Goal: Task Accomplishment & Management: Complete application form

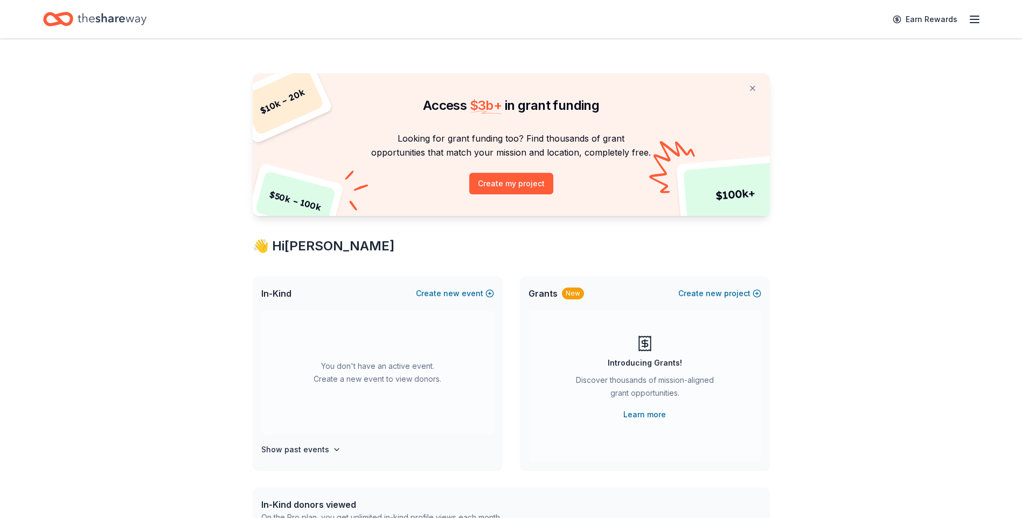
click at [976, 15] on icon "button" at bounding box center [974, 19] width 13 height 13
click at [854, 327] on div "$ 10k – 20k $ 50k – 100k $ 100k+ Access $ 3b + in grant funding Looking for gra…" at bounding box center [511, 436] width 1022 height 794
click at [457, 296] on span "new" at bounding box center [452, 293] width 16 height 13
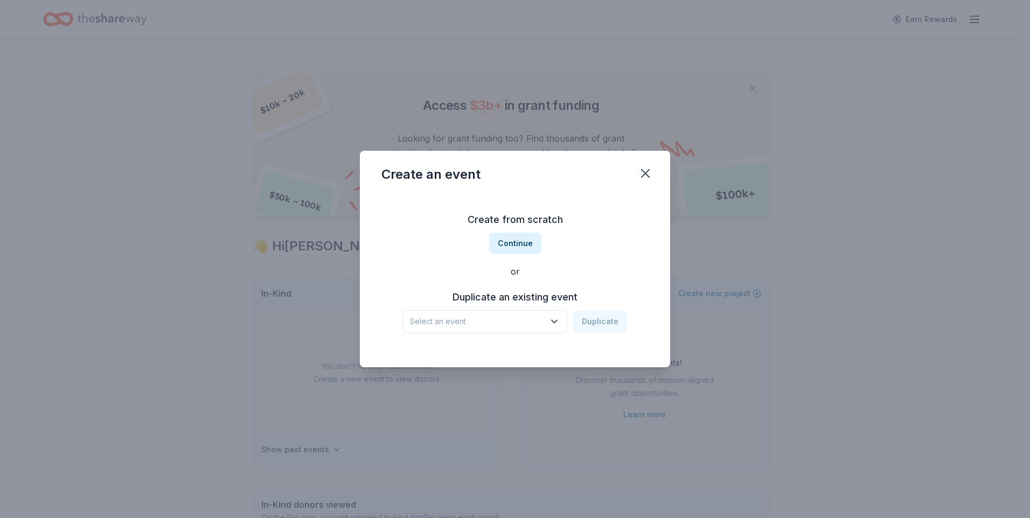
click at [501, 327] on span "Select an event" at bounding box center [477, 321] width 135 height 13
click at [575, 234] on div "Create from scratch Continue or Duplicate an existing event Select an event Dup…" at bounding box center [515, 272] width 267 height 156
click at [502, 246] on button "Continue" at bounding box center [515, 244] width 52 height 22
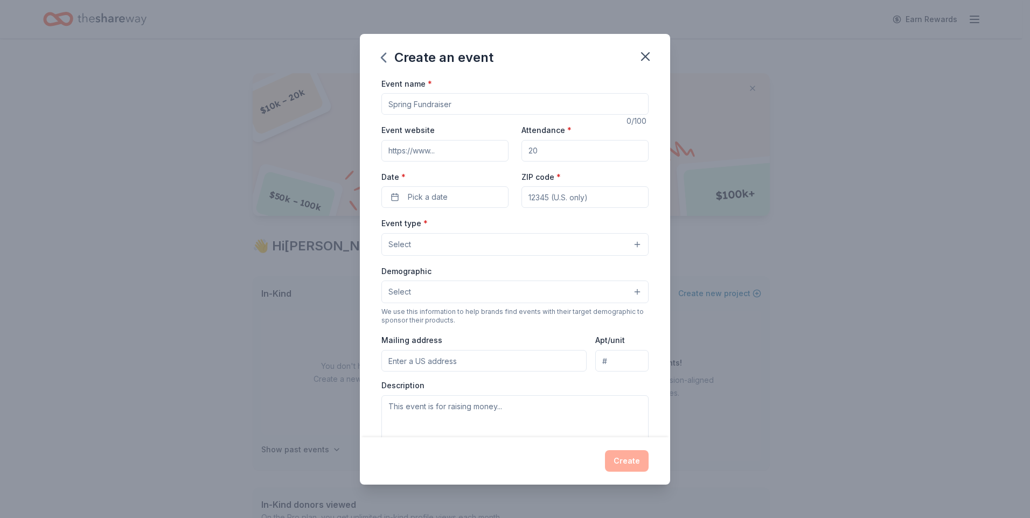
paste input "[PERSON_NAME] Impact Fall Gala"
type input "[PERSON_NAME] Impact Fall Gala"
click at [467, 156] on input "Event website" at bounding box center [445, 151] width 127 height 22
paste input "[URL][DOMAIN_NAME]"
type input "[URL][DOMAIN_NAME]"
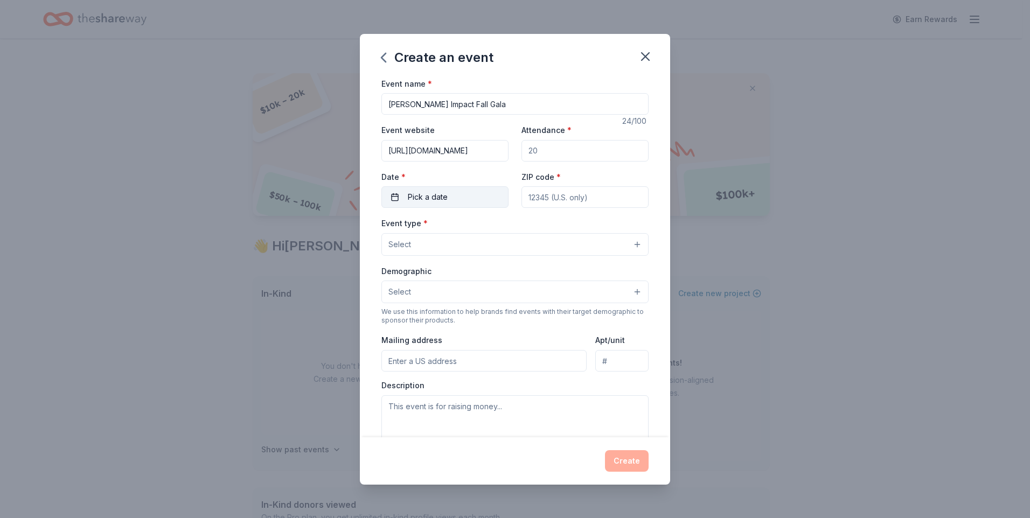
click at [461, 198] on button "Pick a date" at bounding box center [445, 197] width 127 height 22
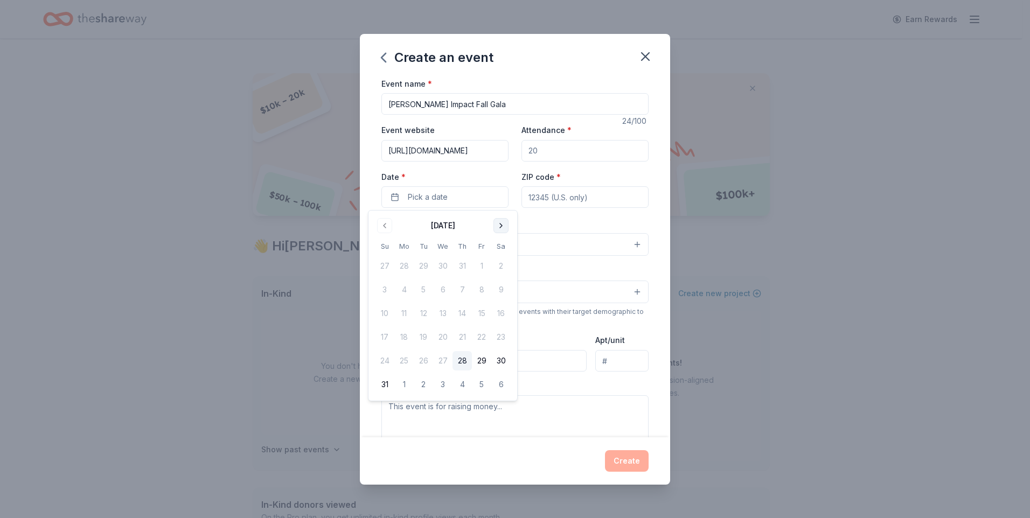
click at [494, 227] on button "Go to next month" at bounding box center [501, 225] width 15 height 15
click at [495, 227] on button "Go to next month" at bounding box center [501, 225] width 15 height 15
click at [382, 223] on button "Go to previous month" at bounding box center [384, 225] width 15 height 15
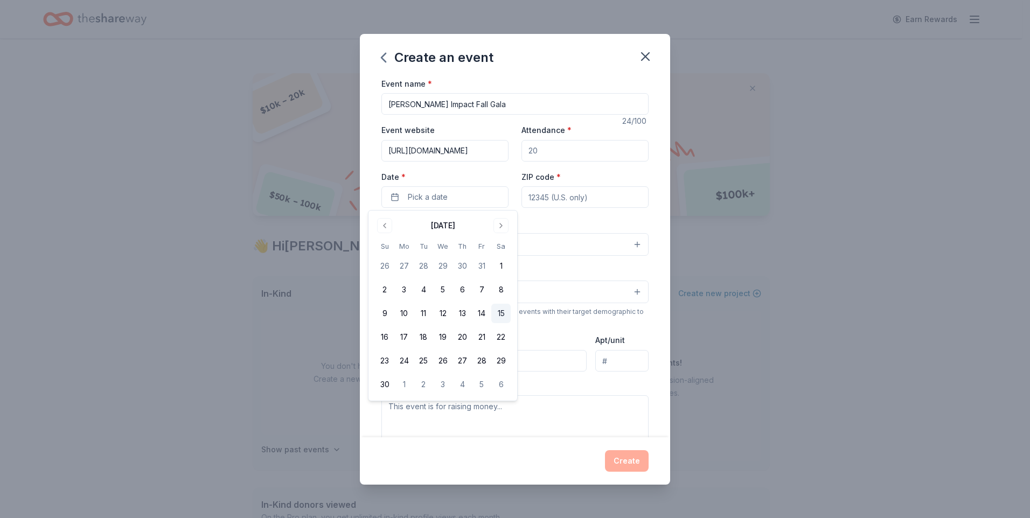
click at [501, 315] on button "15" at bounding box center [500, 313] width 19 height 19
click at [557, 214] on div "Event name * Ingalls Impact Fall Gala 24 /100 Event website https://ingallsfoun…" at bounding box center [515, 326] width 267 height 498
click at [624, 244] on button "Select" at bounding box center [515, 244] width 267 height 23
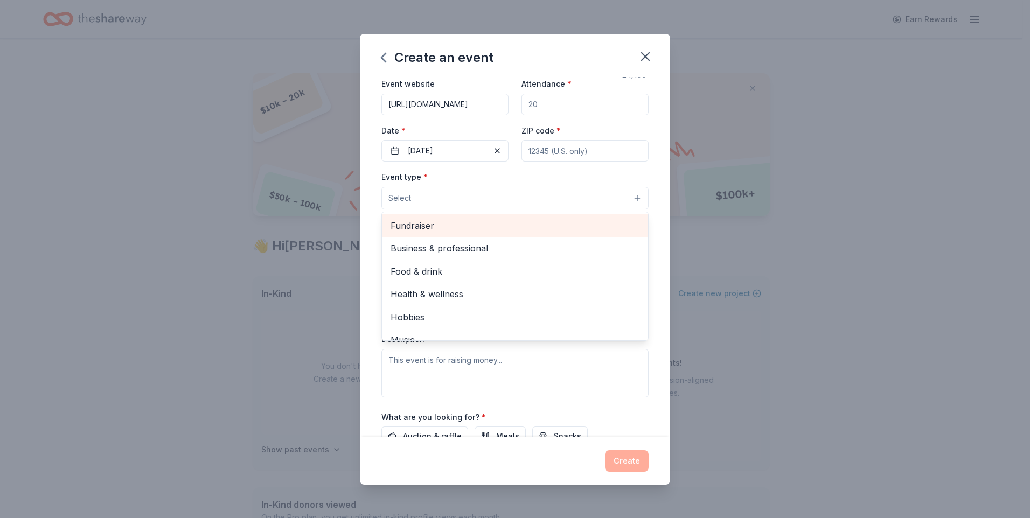
click at [513, 222] on span "Fundraiser" at bounding box center [515, 226] width 249 height 14
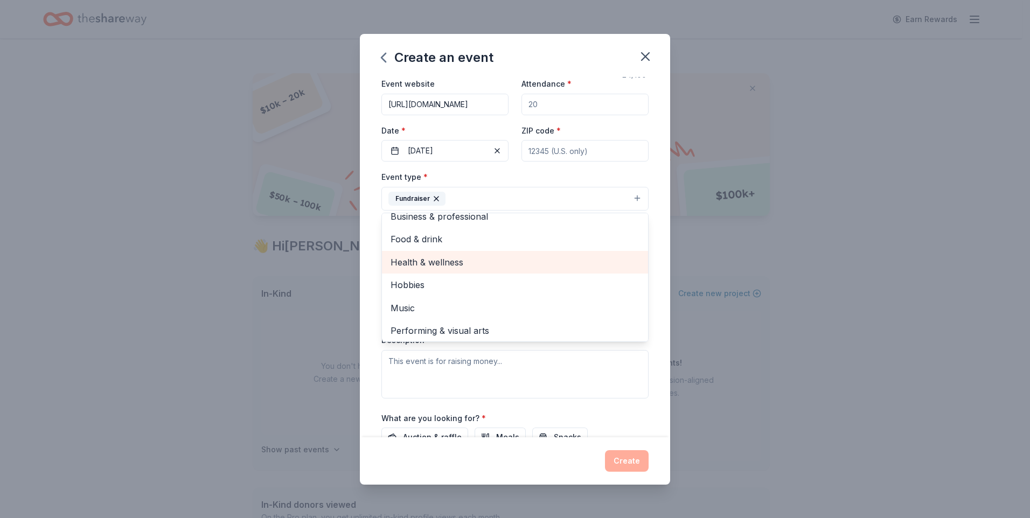
scroll to position [13, 0]
click at [632, 378] on div "Event type * Fundraiser Business & professional Food & drink Health & wellness …" at bounding box center [515, 284] width 267 height 228
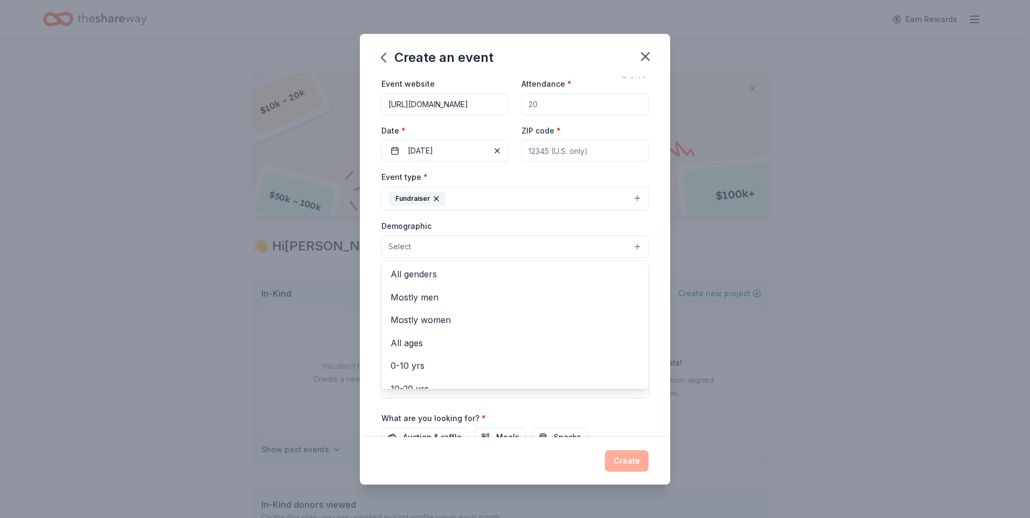
click at [469, 252] on button "Select" at bounding box center [515, 247] width 267 height 23
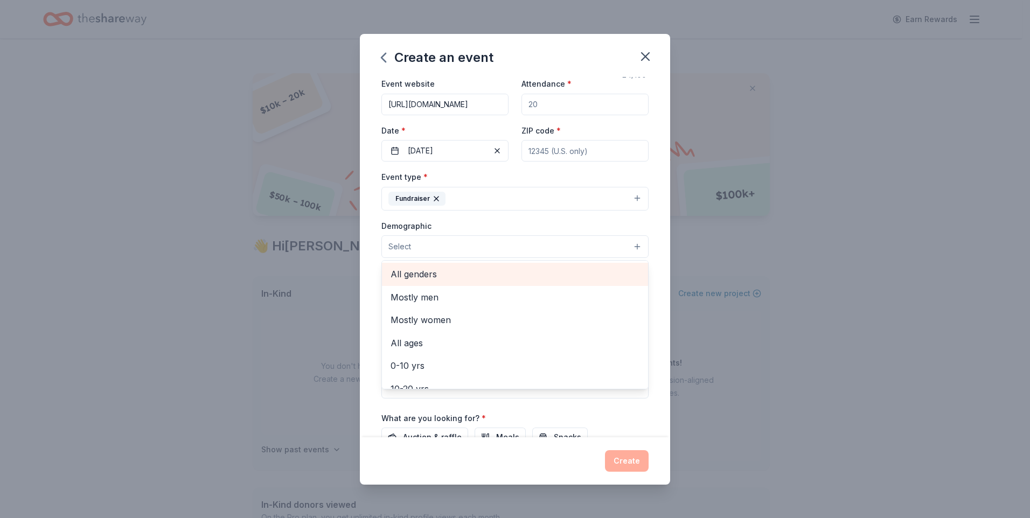
click at [467, 272] on span "All genders" at bounding box center [515, 274] width 249 height 14
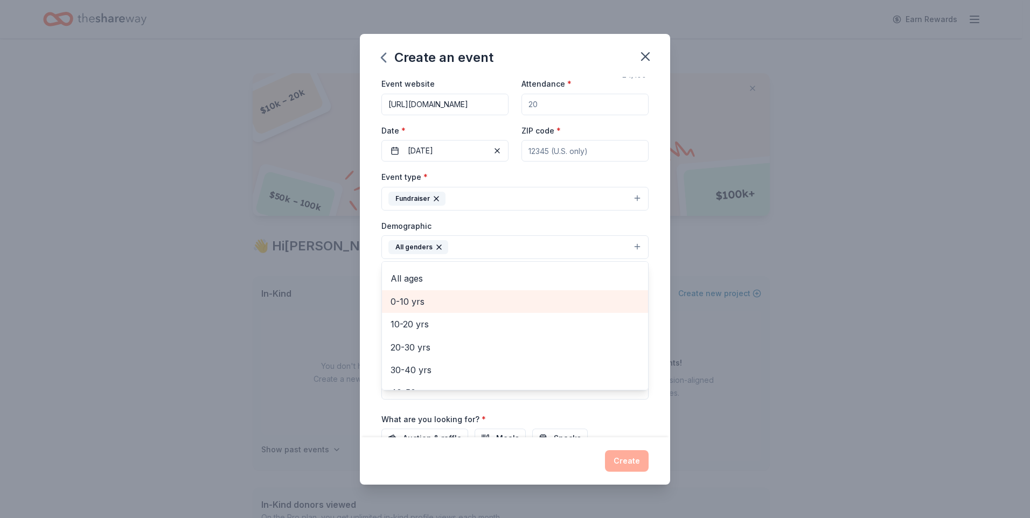
scroll to position [0, 0]
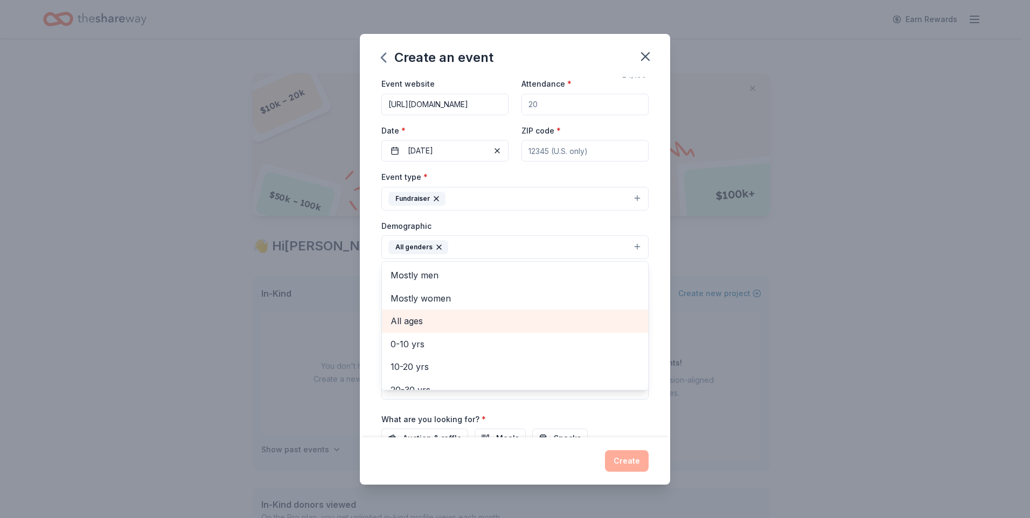
click at [401, 326] on span "All ages" at bounding box center [515, 321] width 249 height 14
click at [365, 357] on div "Event name * Ingalls Impact Fall Gala 24 /100 Event website https://ingallsfoun…" at bounding box center [515, 257] width 310 height 361
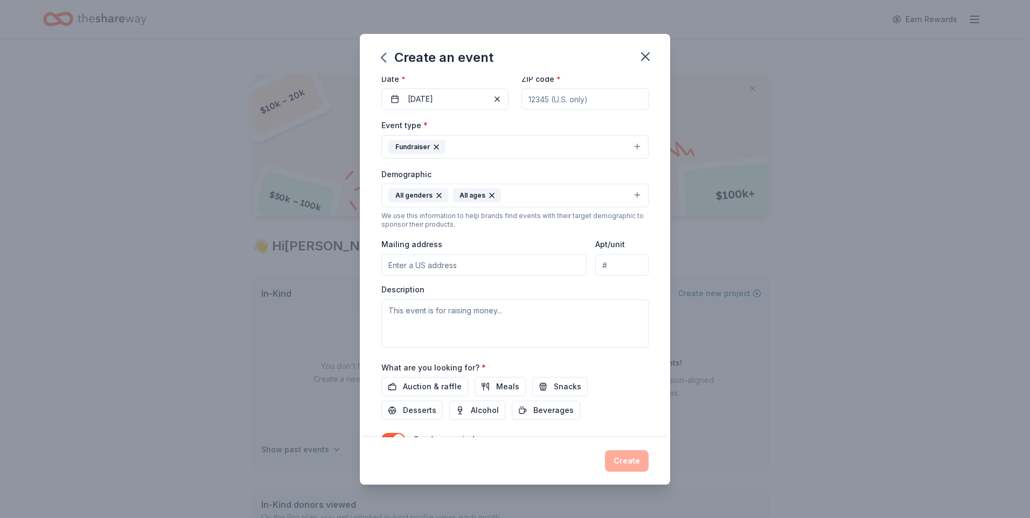
scroll to position [156, 0]
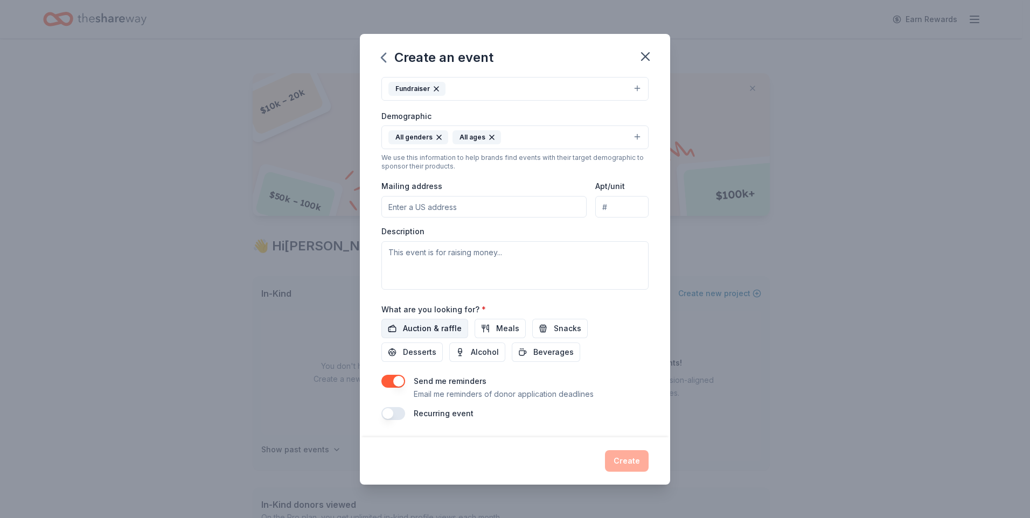
click at [441, 329] on span "Auction & raffle" at bounding box center [432, 328] width 59 height 13
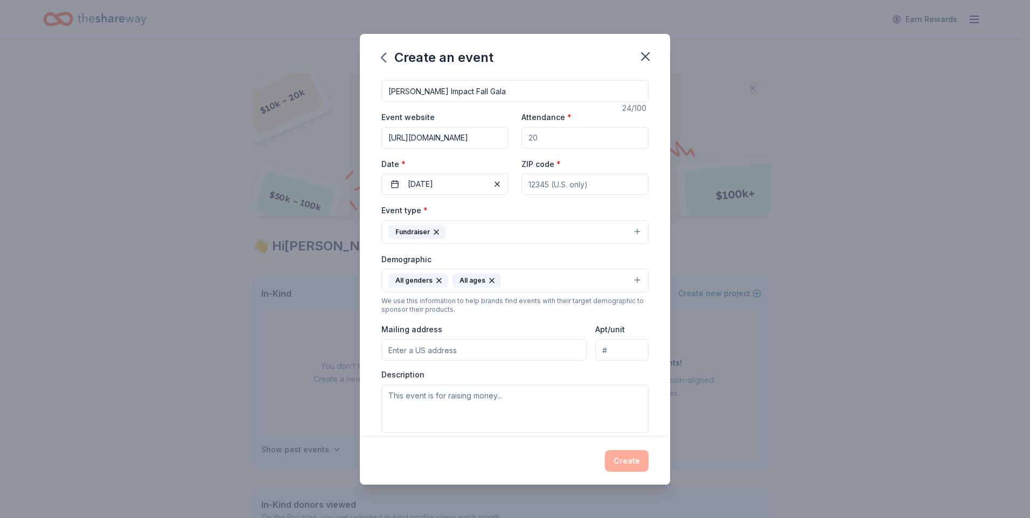
scroll to position [0, 0]
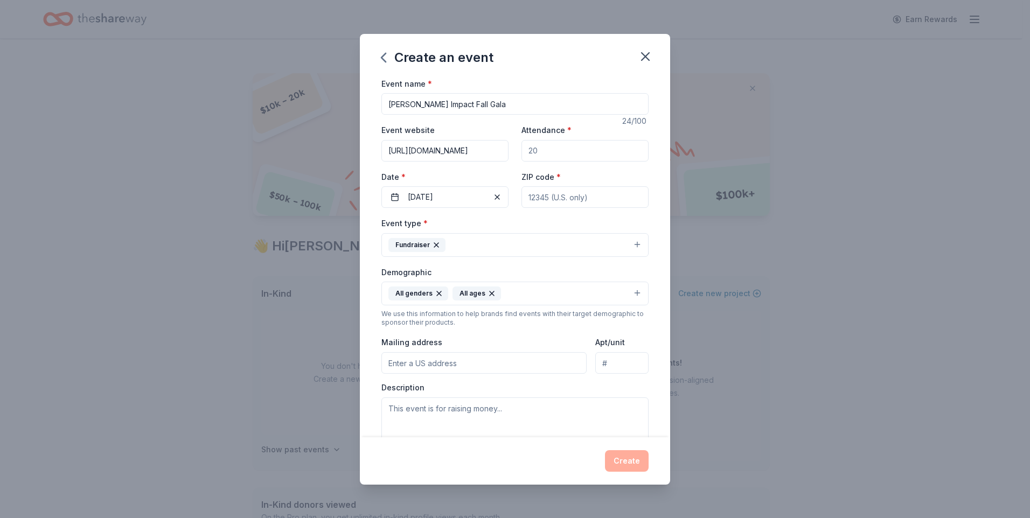
click at [566, 192] on input "ZIP code *" at bounding box center [585, 197] width 127 height 22
click at [567, 200] on input "ZIP code *" at bounding box center [585, 197] width 127 height 22
type input "60426"
click at [432, 413] on textarea at bounding box center [515, 422] width 267 height 49
paste textarea "This premier event will benefit UChicago Medicine Ingalls Memorial, advancing i…"
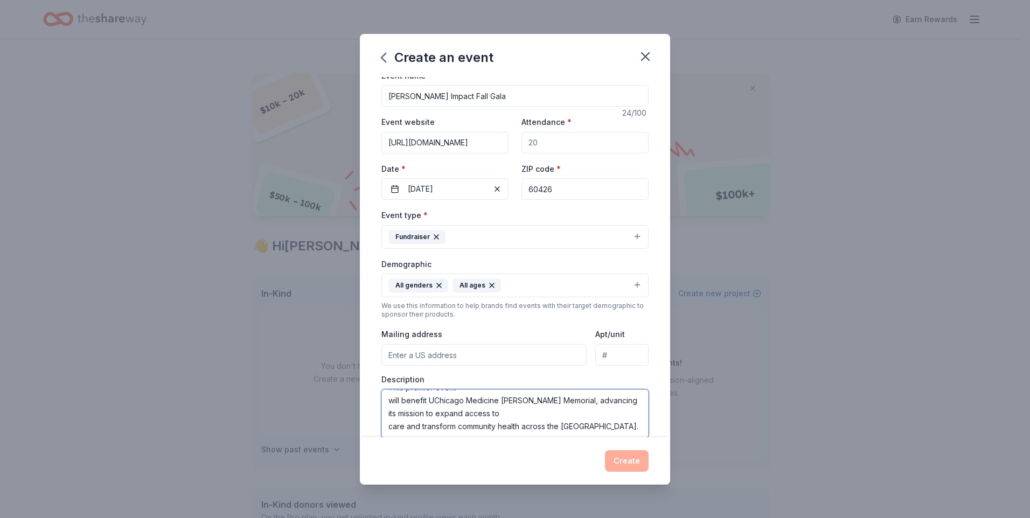
scroll to position [26, 0]
click at [389, 414] on textarea "This premier event will benefit UChicago Medicine Ingalls Memorial, advancing i…" at bounding box center [515, 414] width 267 height 49
click at [387, 411] on textarea "This premier event will benefit UChicago Medicine Ingalls Memorial, advancing i…" at bounding box center [515, 414] width 267 height 49
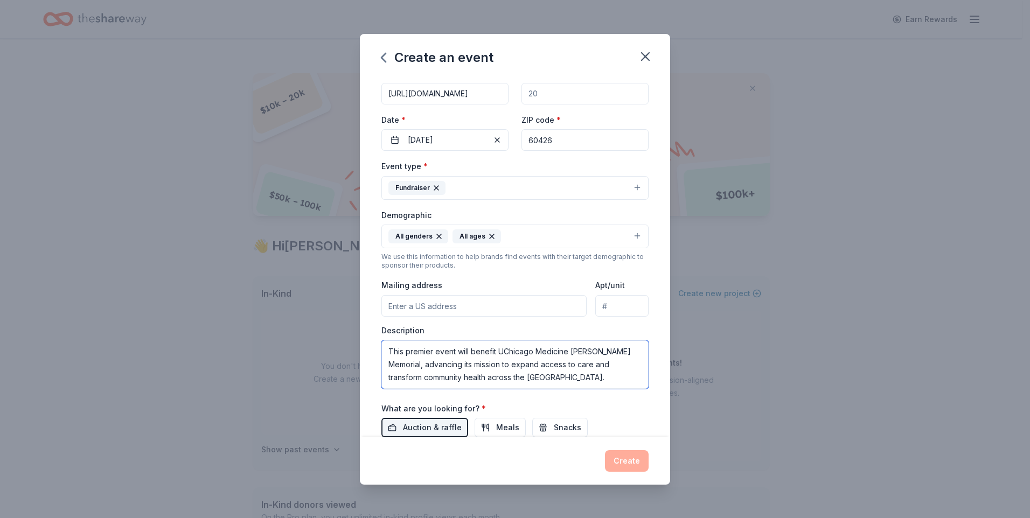
scroll to position [156, 0]
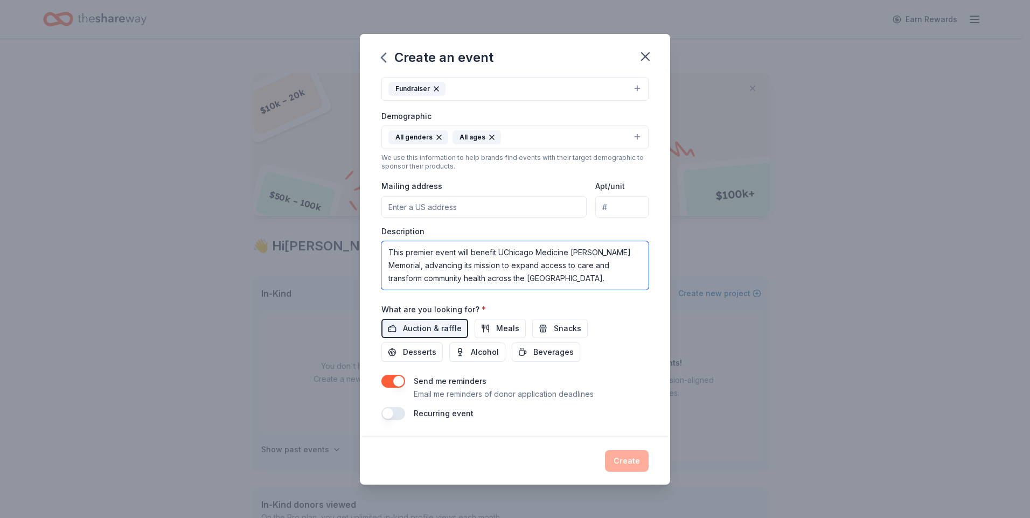
type textarea "This premier event will benefit UChicago Medicine [PERSON_NAME] Memorial, advan…"
click at [426, 416] on label "Recurring event" at bounding box center [444, 413] width 60 height 9
click at [400, 412] on button "button" at bounding box center [394, 413] width 24 height 13
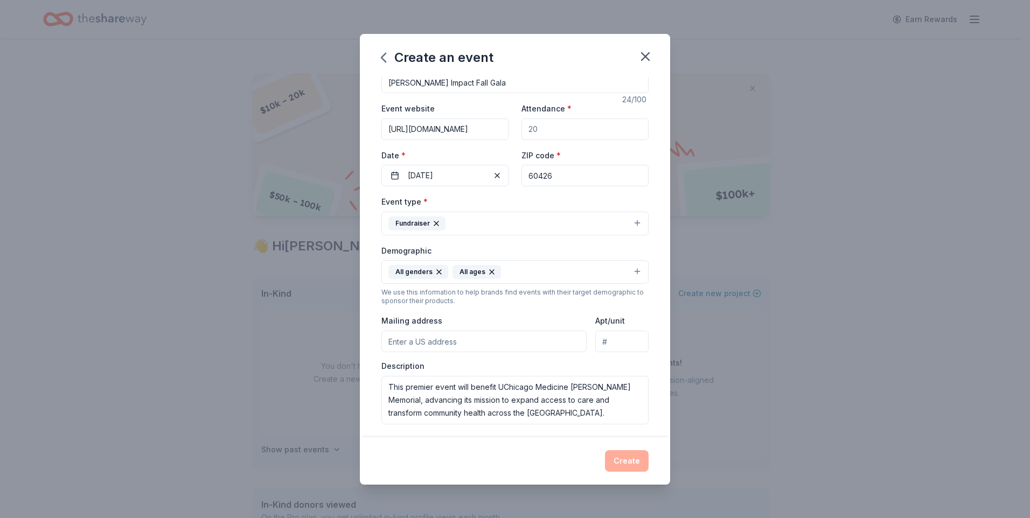
scroll to position [0, 0]
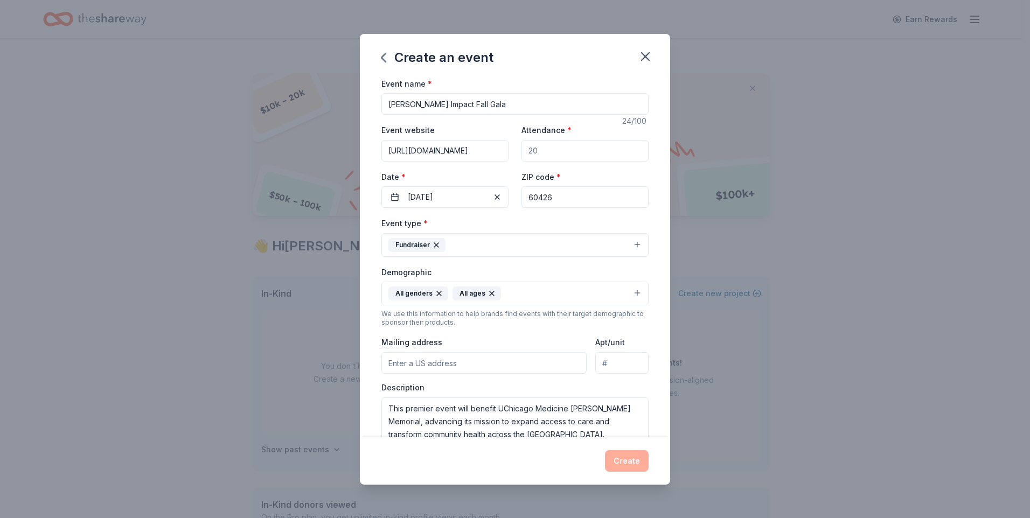
click at [534, 217] on div "Event type * Fundraiser" at bounding box center [515, 237] width 267 height 40
click at [537, 158] on input "Attendance *" at bounding box center [585, 151] width 127 height 22
type input "400"
click at [658, 246] on div "Event name * Ingalls Impact Fall Gala 24 /100 Event website https://ingallsfoun…" at bounding box center [515, 257] width 310 height 361
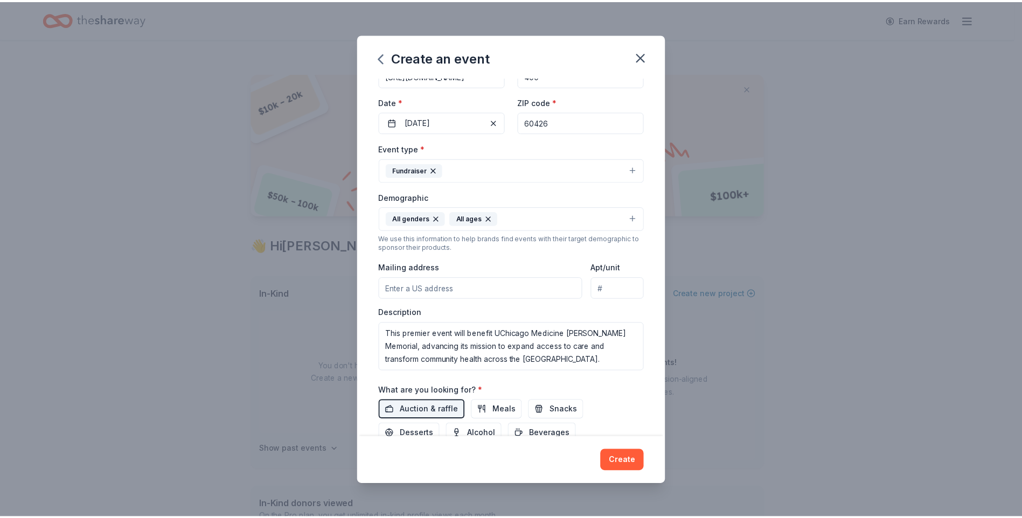
scroll to position [156, 0]
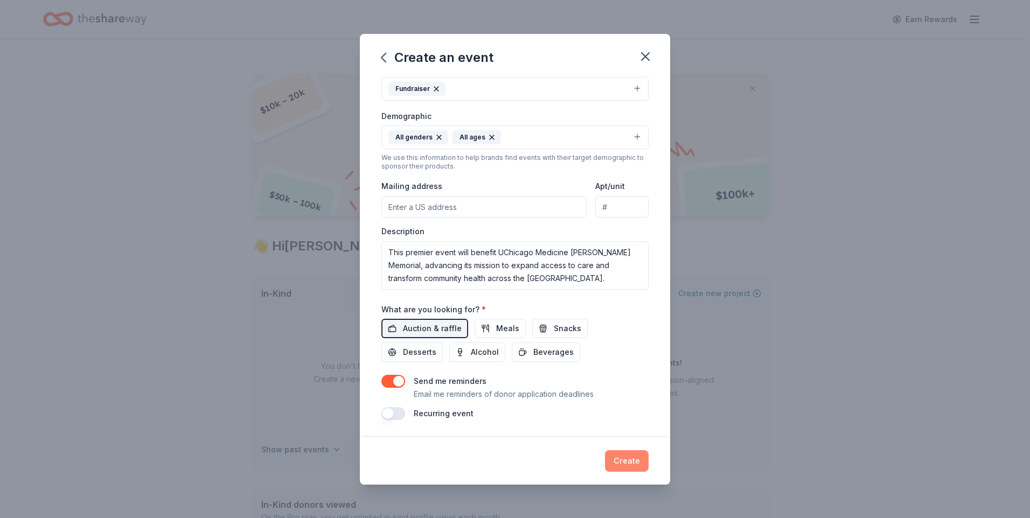
click at [633, 470] on button "Create" at bounding box center [627, 462] width 44 height 22
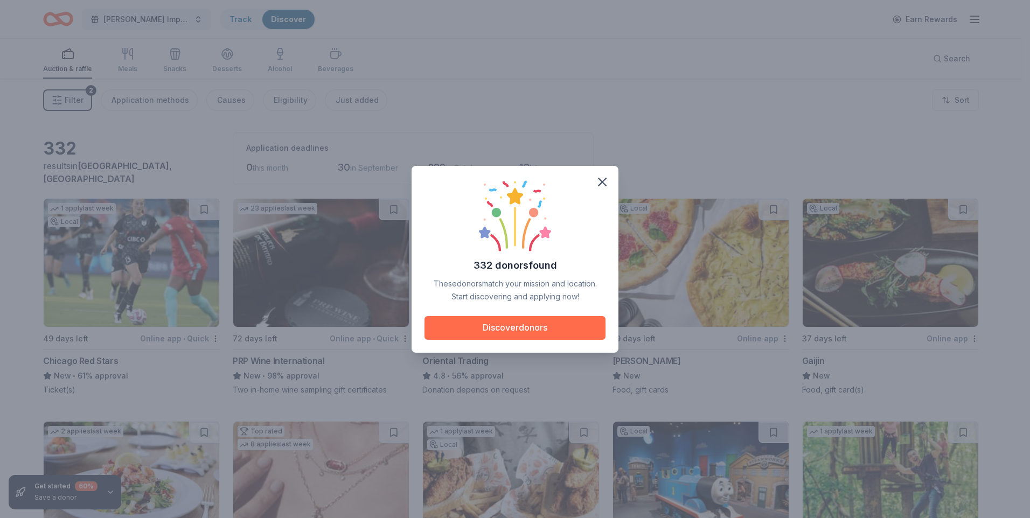
click at [506, 331] on button "Discover donors" at bounding box center [515, 328] width 181 height 24
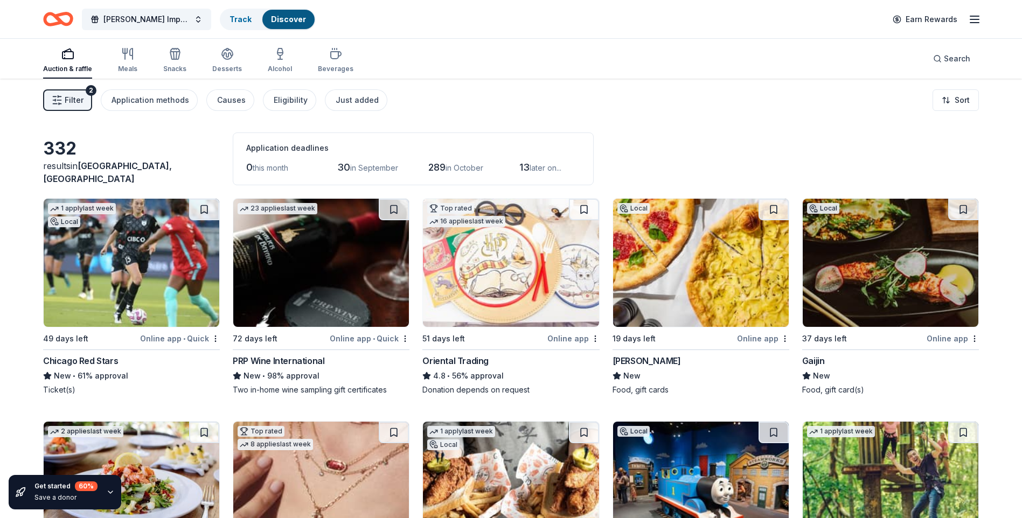
click at [265, 347] on div "23 applies last week 72 days left Online app • Quick PRP Wine International New…" at bounding box center [321, 296] width 177 height 197
click at [971, 17] on icon "button" at bounding box center [974, 19] width 13 height 13
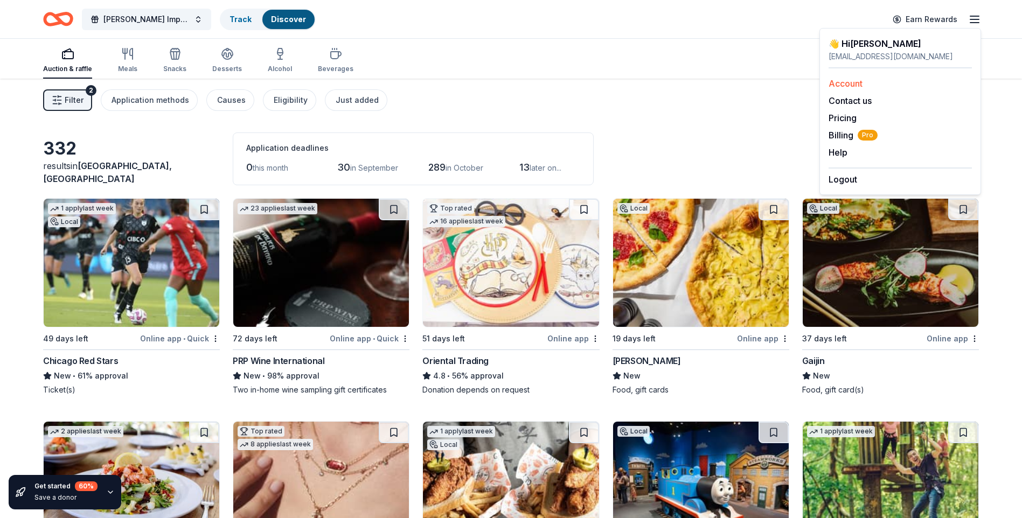
click at [878, 83] on div "Account" at bounding box center [900, 83] width 143 height 13
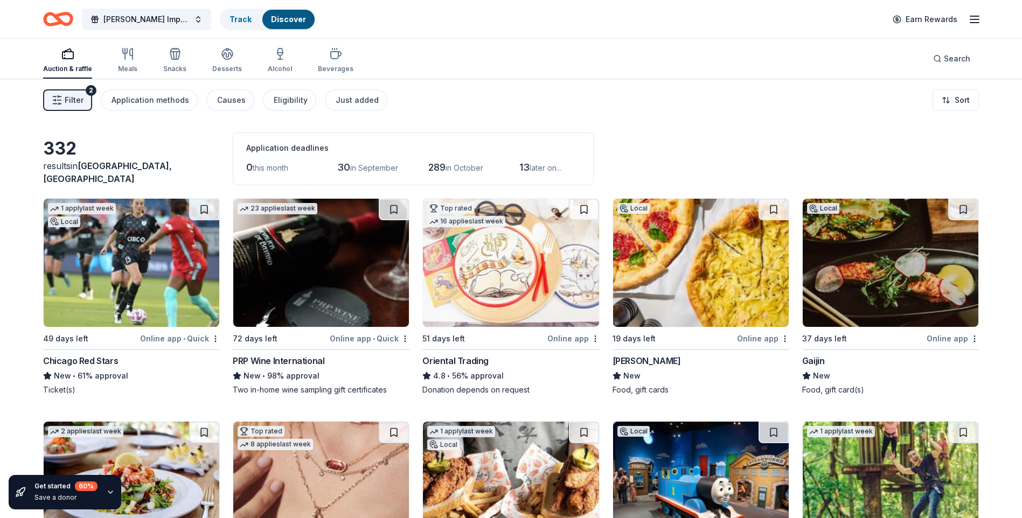
click at [971, 19] on line "button" at bounding box center [975, 19] width 9 height 0
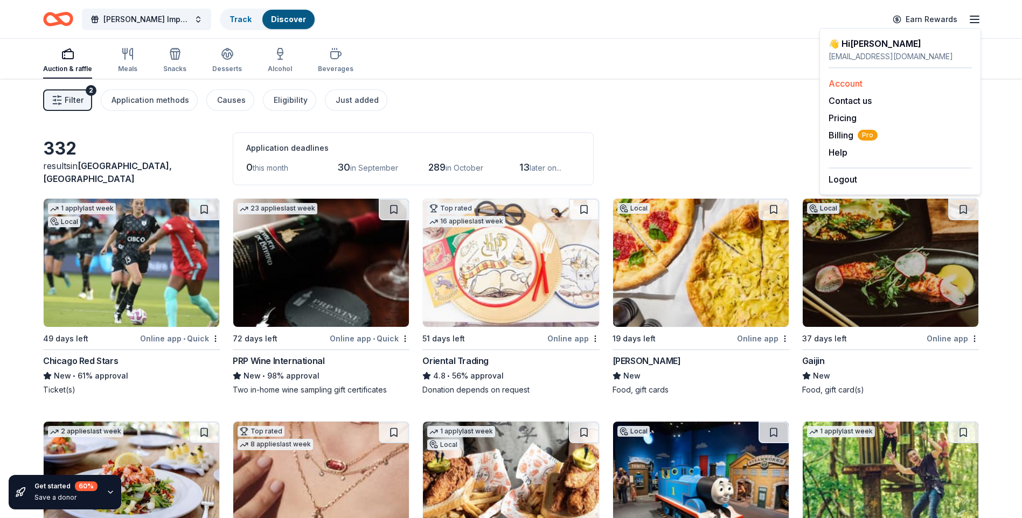
click at [844, 84] on link "Account" at bounding box center [846, 83] width 34 height 11
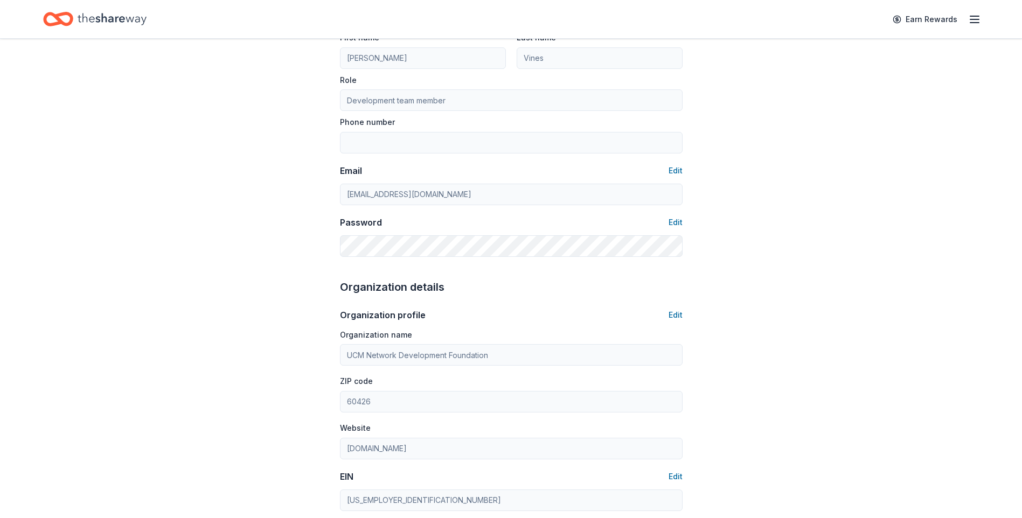
scroll to position [54, 0]
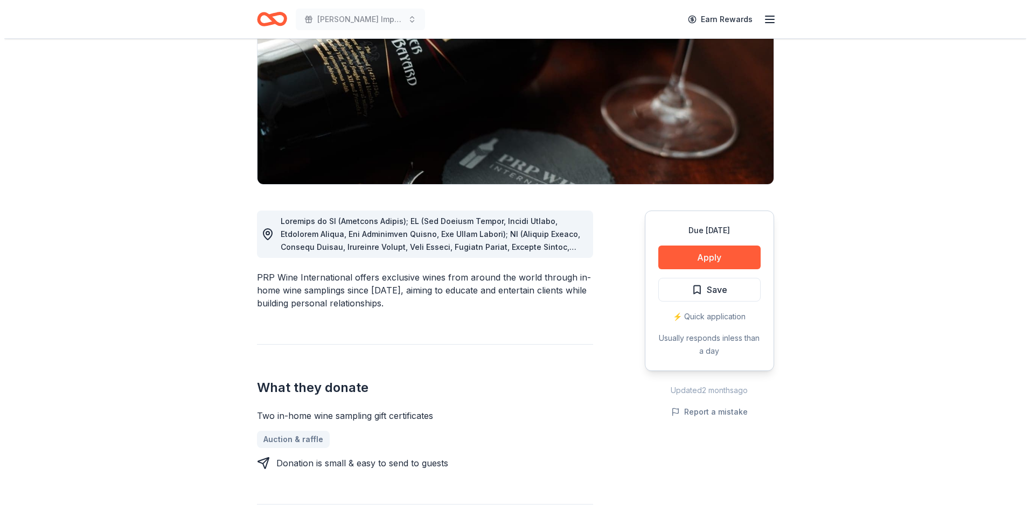
scroll to position [162, 0]
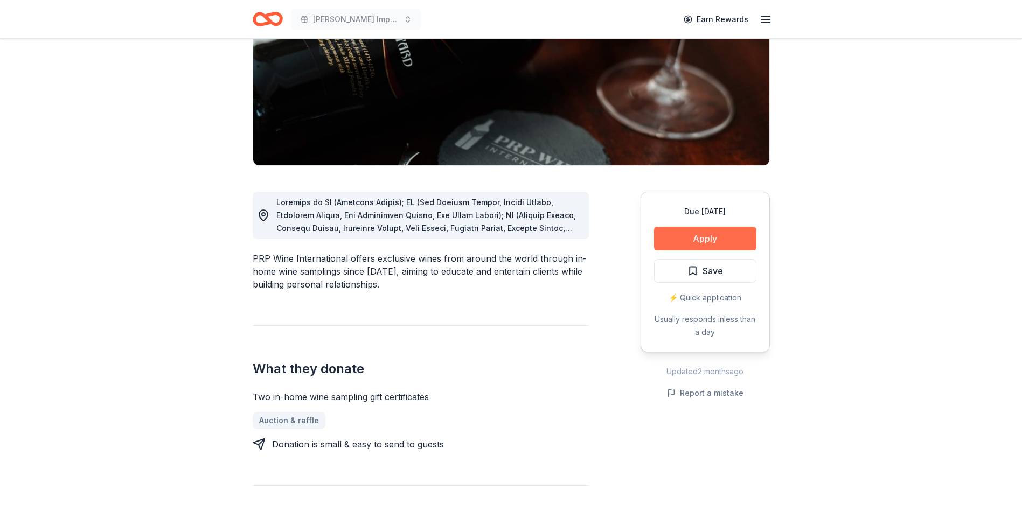
click at [730, 237] on button "Apply" at bounding box center [705, 239] width 102 height 24
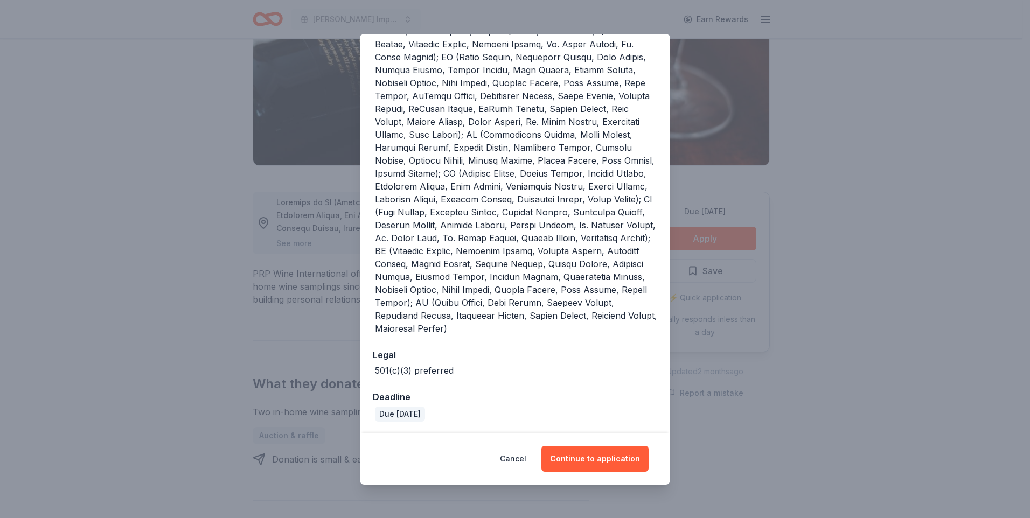
scroll to position [234, 0]
click at [569, 464] on button "Continue to application" at bounding box center [595, 459] width 107 height 26
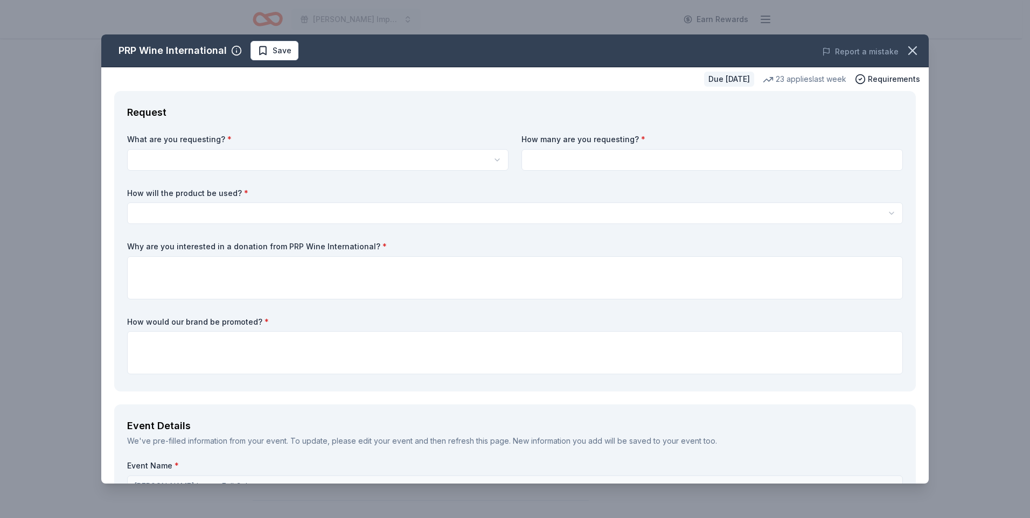
drag, startPoint x: 296, startPoint y: 190, endPoint x: 296, endPoint y: 169, distance: 20.5
click at [295, 188] on label "How will the product be used? *" at bounding box center [515, 193] width 776 height 11
click at [296, 167] on html "[PERSON_NAME] Impact Fall Gala Earn Rewards Due [DATE] Share PRP Wine Internati…" at bounding box center [515, 259] width 1030 height 518
select select "Two in-home wine sampling gift certificates"
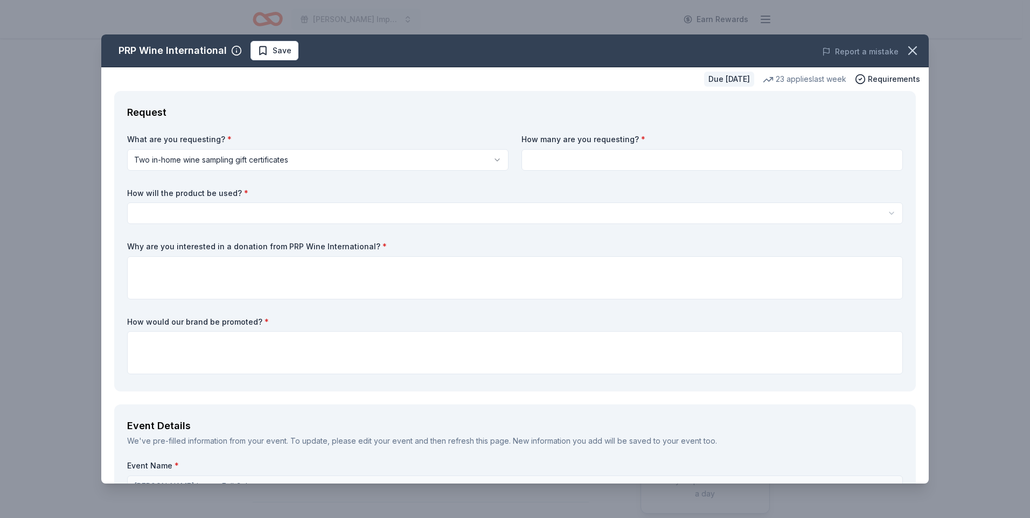
click at [632, 147] on div "How many are you requesting? *" at bounding box center [713, 152] width 382 height 37
click at [635, 168] on input at bounding box center [713, 160] width 382 height 22
type input "1"
click at [392, 207] on html "[PERSON_NAME] Impact Fall Gala Earn Rewards Due [DATE] Share PRP Wine Internati…" at bounding box center [515, 259] width 1030 height 518
click at [391, 206] on html "[PERSON_NAME] Impact Fall Gala Earn Rewards Due [DATE] Share PRP Wine Internati…" at bounding box center [515, 259] width 1030 height 518
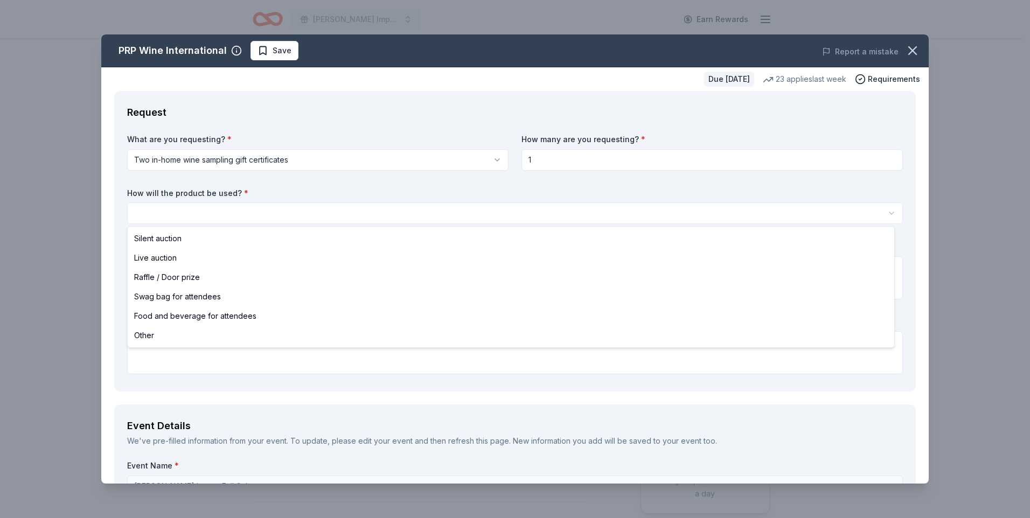
select select "silentAuction"
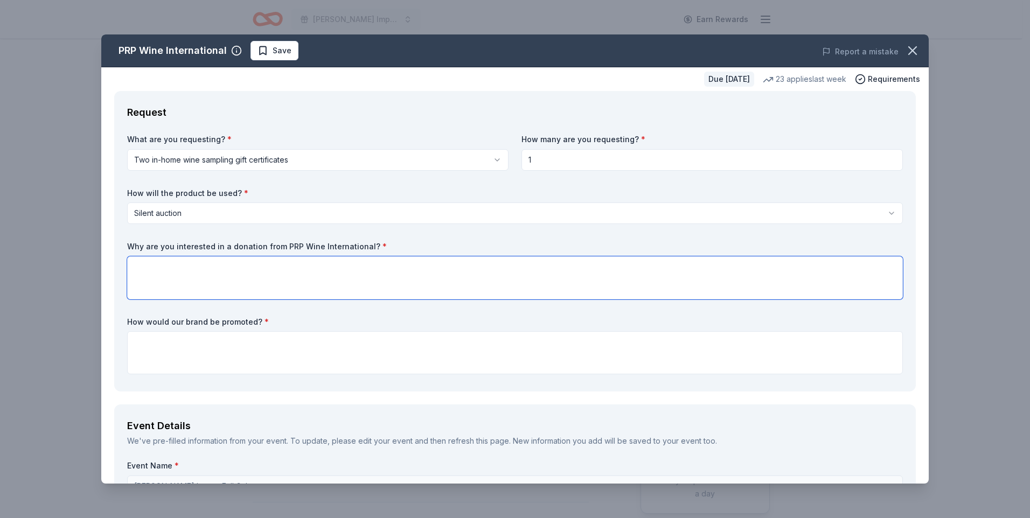
click at [373, 271] on textarea at bounding box center [515, 278] width 776 height 43
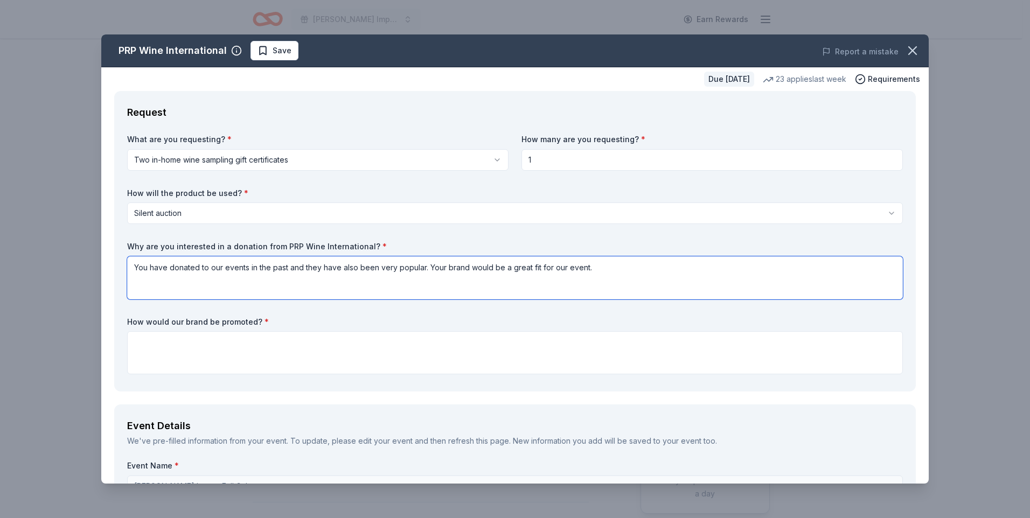
type textarea "You have donated to our events in the past and they have also been very popular…"
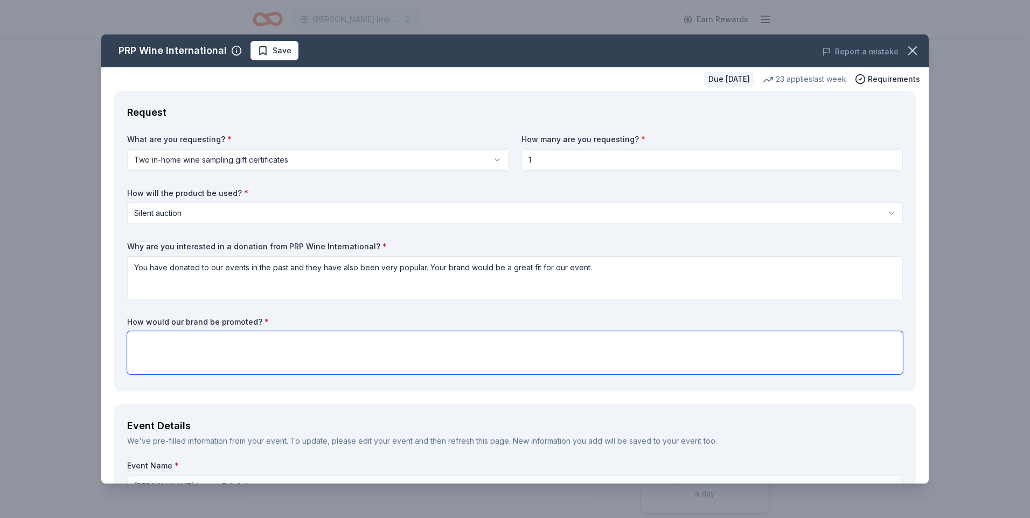
click at [385, 347] on textarea at bounding box center [515, 352] width 776 height 43
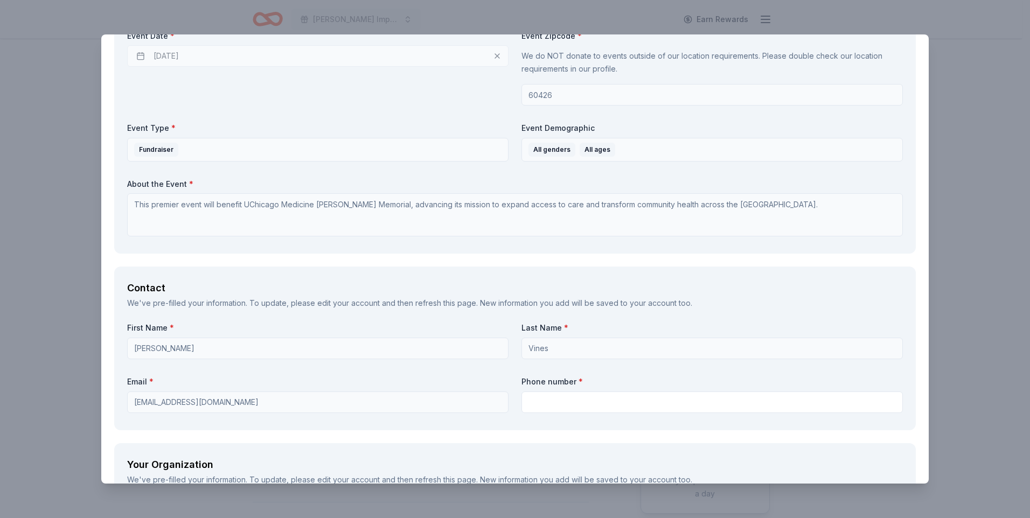
scroll to position [539, 0]
type textarea "You would be listed on the silent auction web page as a donor. There will also …"
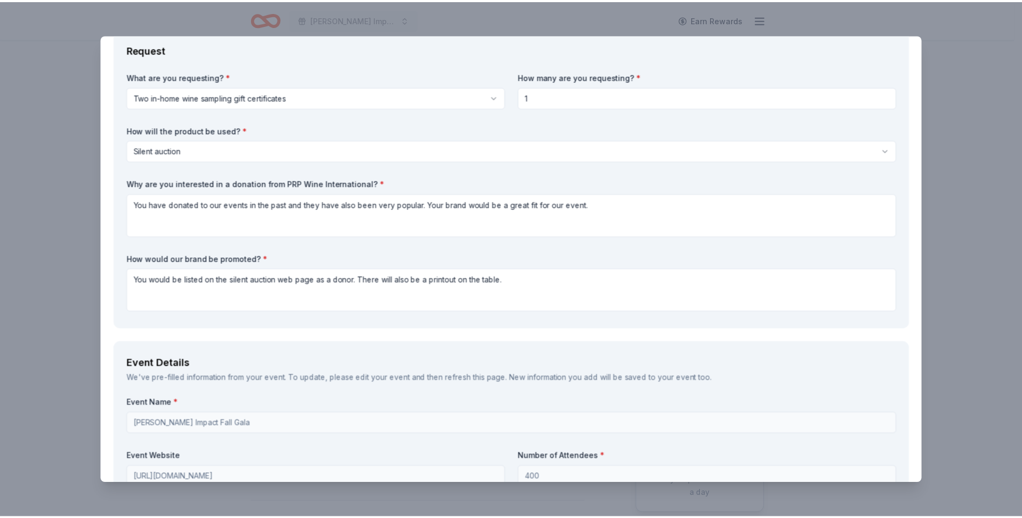
scroll to position [0, 0]
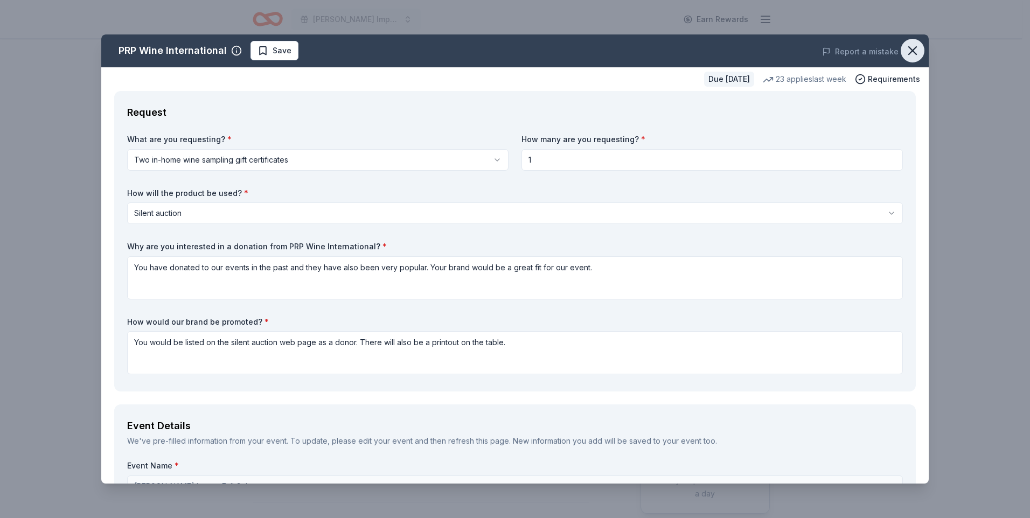
click at [906, 51] on icon "button" at bounding box center [912, 50] width 15 height 15
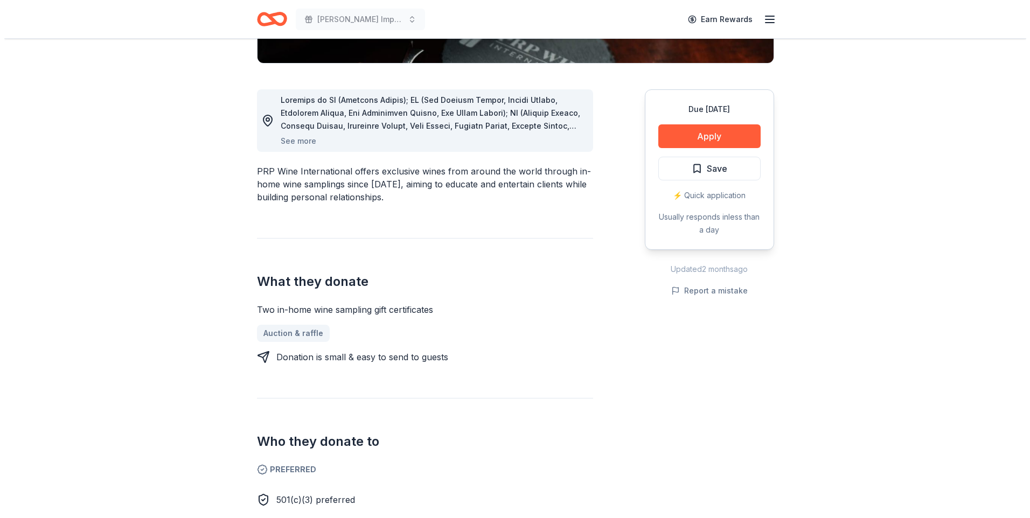
scroll to position [269, 0]
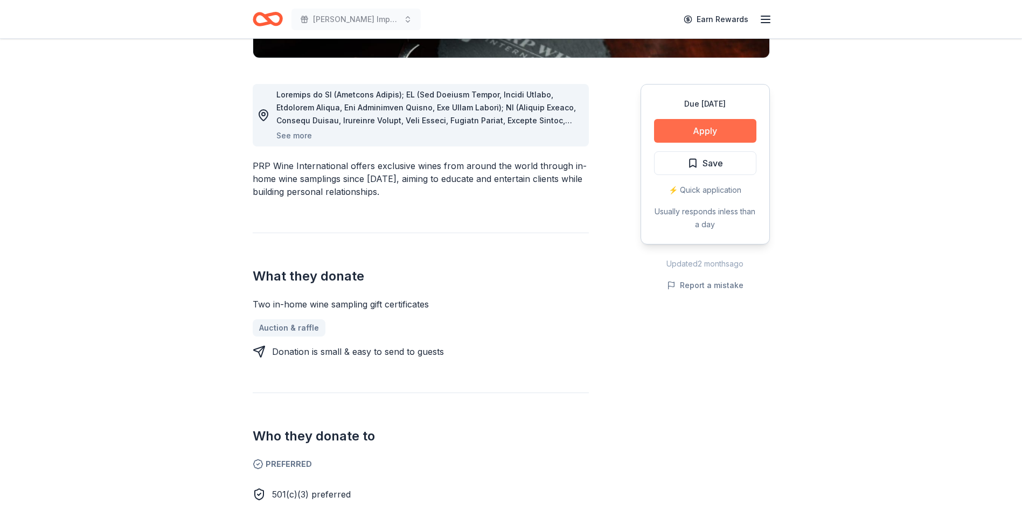
click at [711, 123] on button "Apply" at bounding box center [705, 131] width 102 height 24
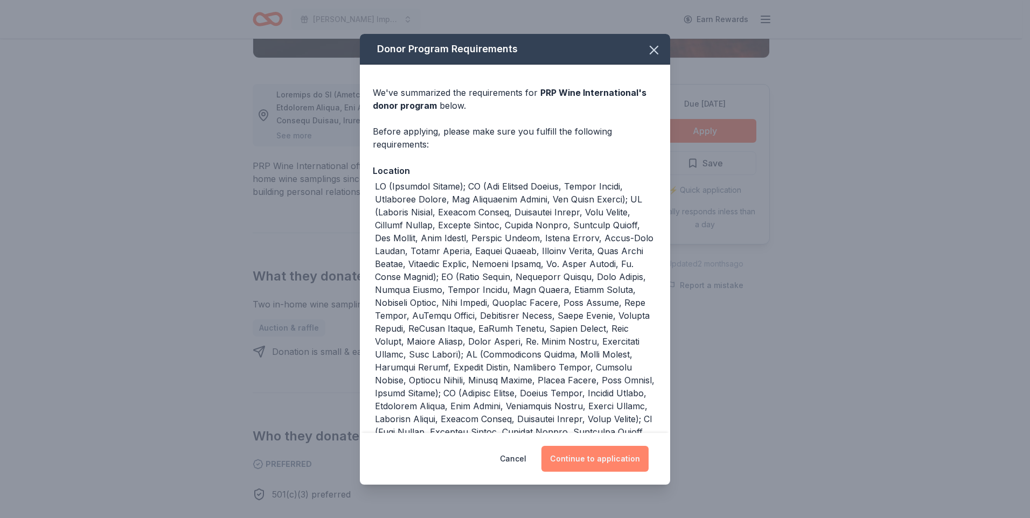
click at [562, 466] on button "Continue to application" at bounding box center [595, 459] width 107 height 26
